Goal: Information Seeking & Learning: Learn about a topic

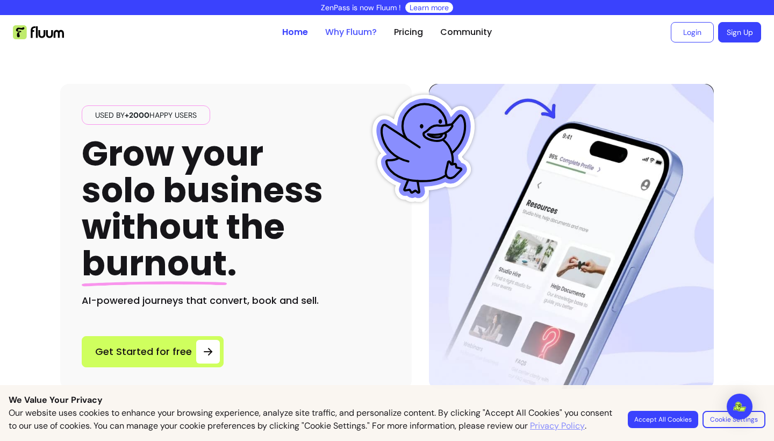
click at [349, 32] on link "Why Fluum?" at bounding box center [351, 32] width 52 height 13
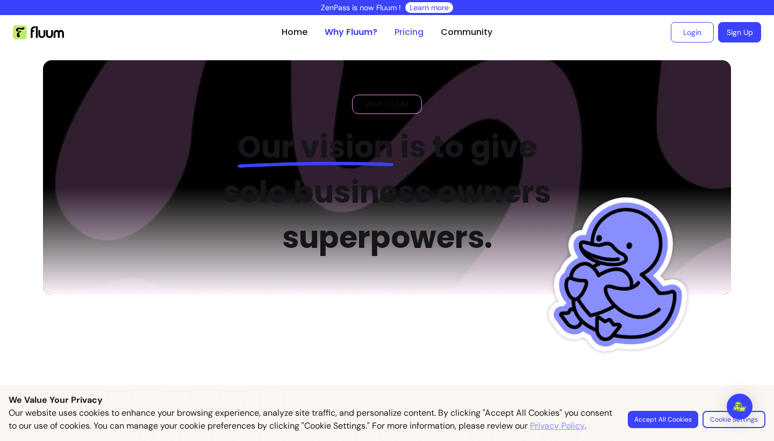
click at [423, 28] on link "Pricing" at bounding box center [409, 32] width 29 height 13
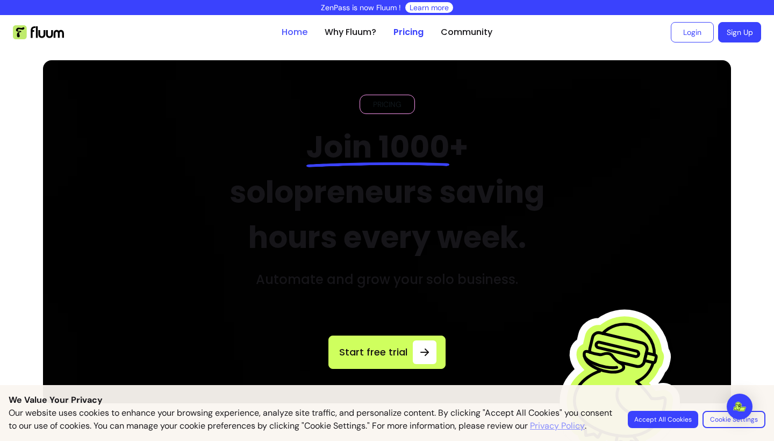
click at [296, 31] on link "Home" at bounding box center [295, 32] width 26 height 13
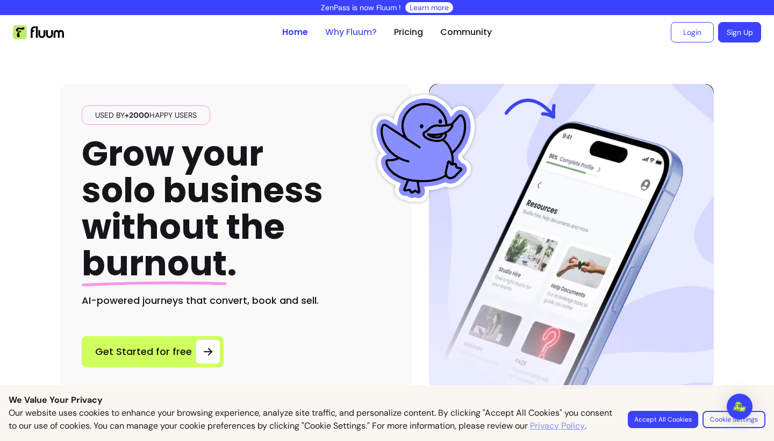
click at [337, 32] on link "Why Fluum?" at bounding box center [351, 32] width 52 height 13
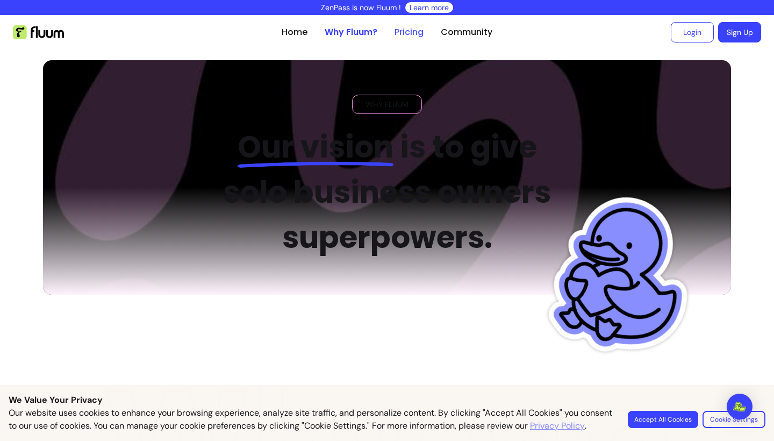
click at [405, 31] on link "Pricing" at bounding box center [409, 32] width 29 height 13
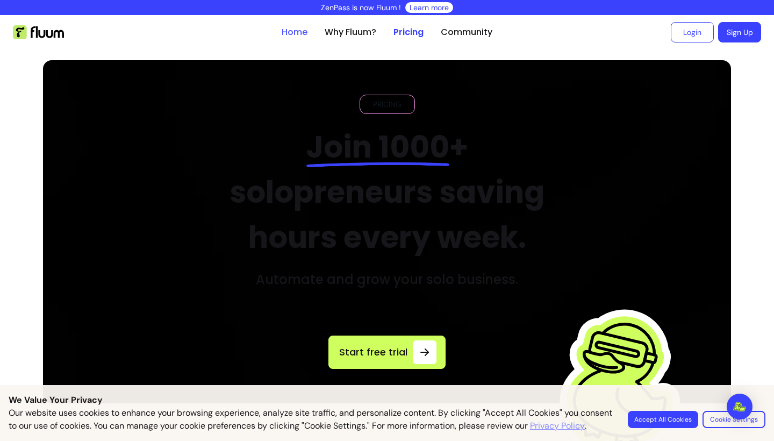
click at [297, 27] on link "Home" at bounding box center [295, 32] width 26 height 13
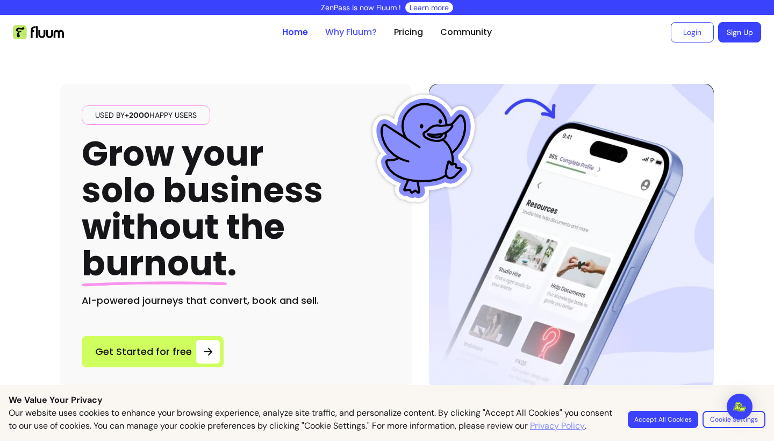
click at [362, 34] on link "Why Fluum?" at bounding box center [351, 32] width 52 height 13
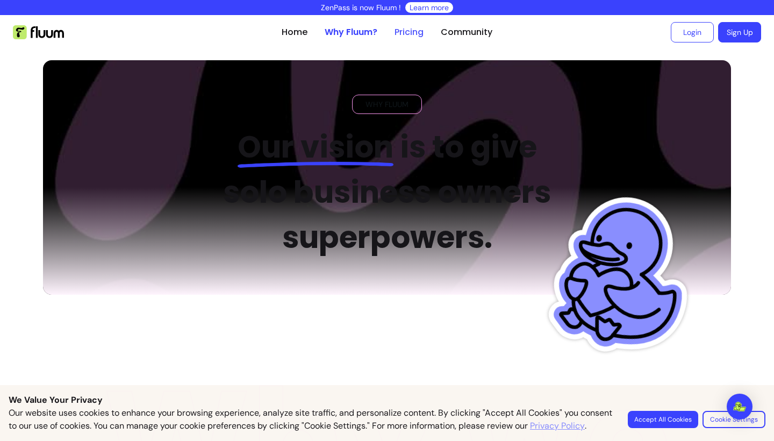
click at [407, 36] on link "Pricing" at bounding box center [409, 32] width 29 height 13
